Goal: Task Accomplishment & Management: Complete application form

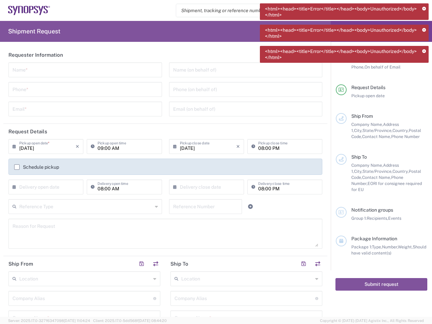
click at [424, 9] on icon at bounding box center [424, 9] width 4 height 4
click at [424, 30] on icon at bounding box center [424, 30] width 4 height 4
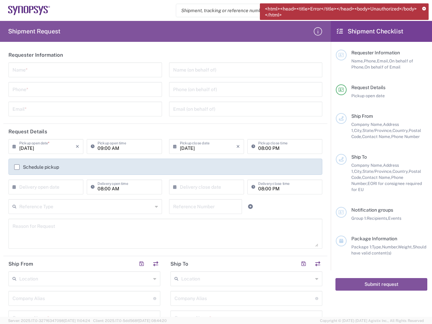
click at [424, 51] on div "Requester Information" at bounding box center [390, 53] width 76 height 6
click at [84, 70] on input "text" at bounding box center [85, 69] width 146 height 12
click at [84, 89] on input "tel" at bounding box center [85, 89] width 146 height 12
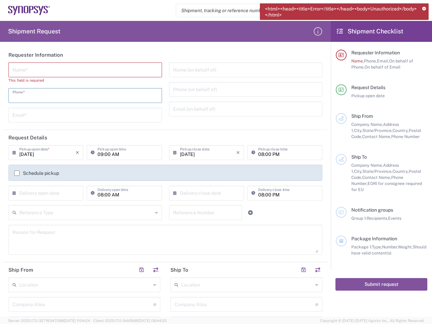
click at [84, 109] on div "Name * This field is required Phone * Email *" at bounding box center [85, 94] width 161 height 65
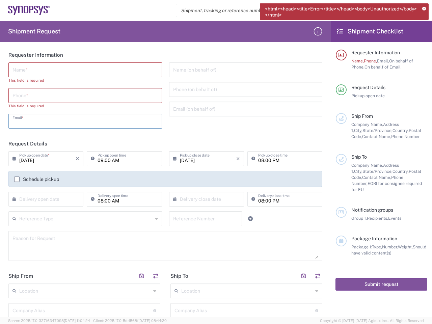
click at [241, 70] on input "text" at bounding box center [246, 69] width 146 height 12
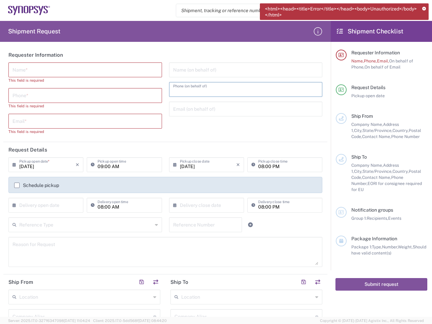
click at [241, 89] on input "tel" at bounding box center [246, 89] width 146 height 12
click at [241, 109] on input "text" at bounding box center [246, 109] width 146 height 12
click at [45, 147] on h2 "Request Details" at bounding box center [27, 150] width 39 height 7
